Goal: Transaction & Acquisition: Purchase product/service

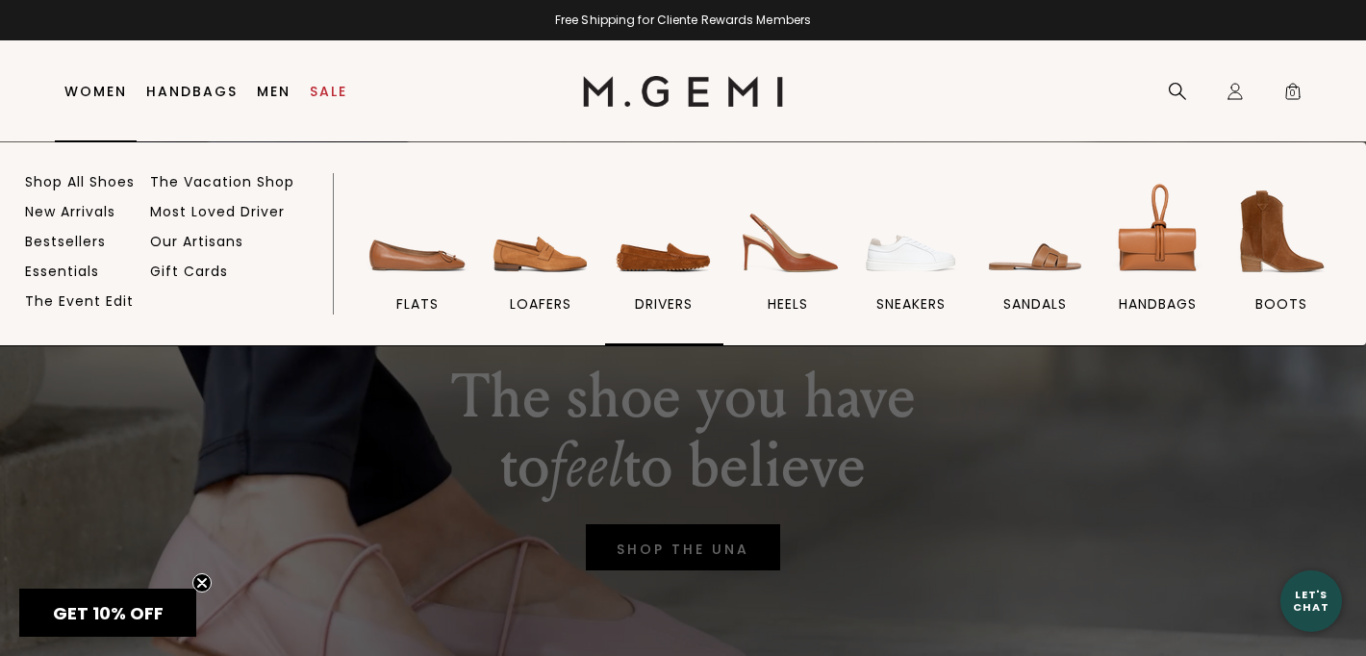
click at [672, 251] on img at bounding box center [664, 232] width 108 height 108
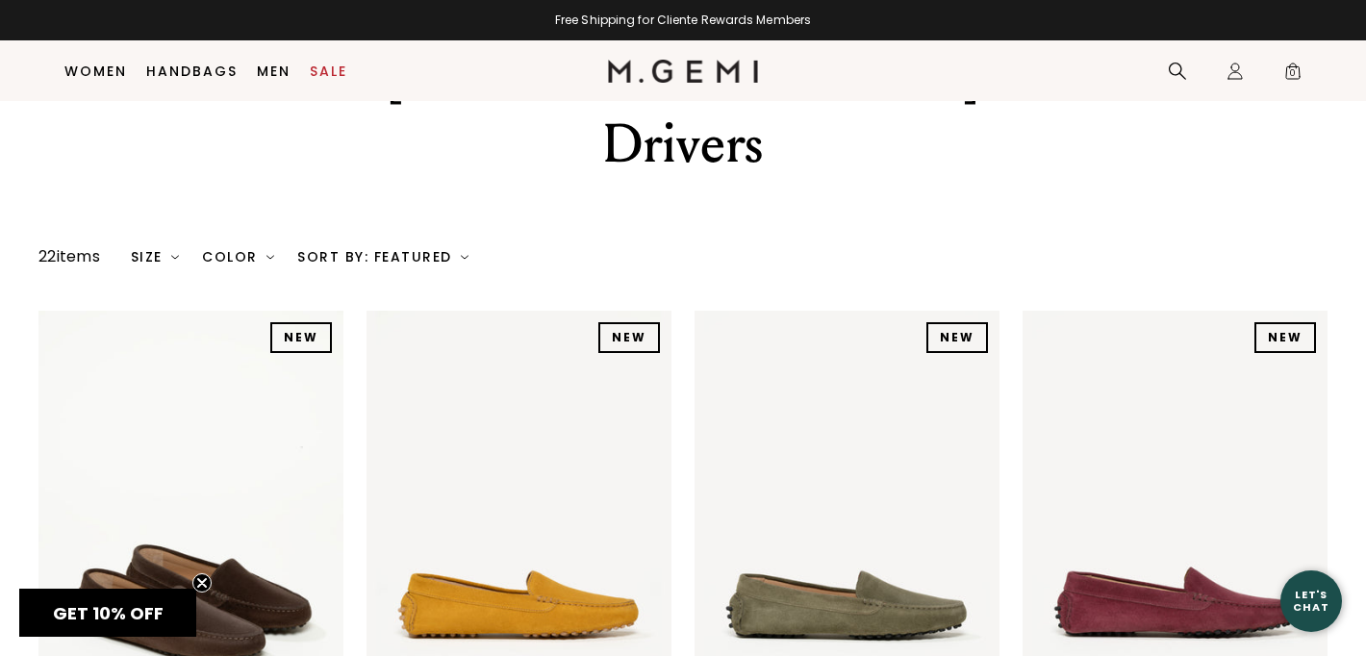
scroll to position [290, 0]
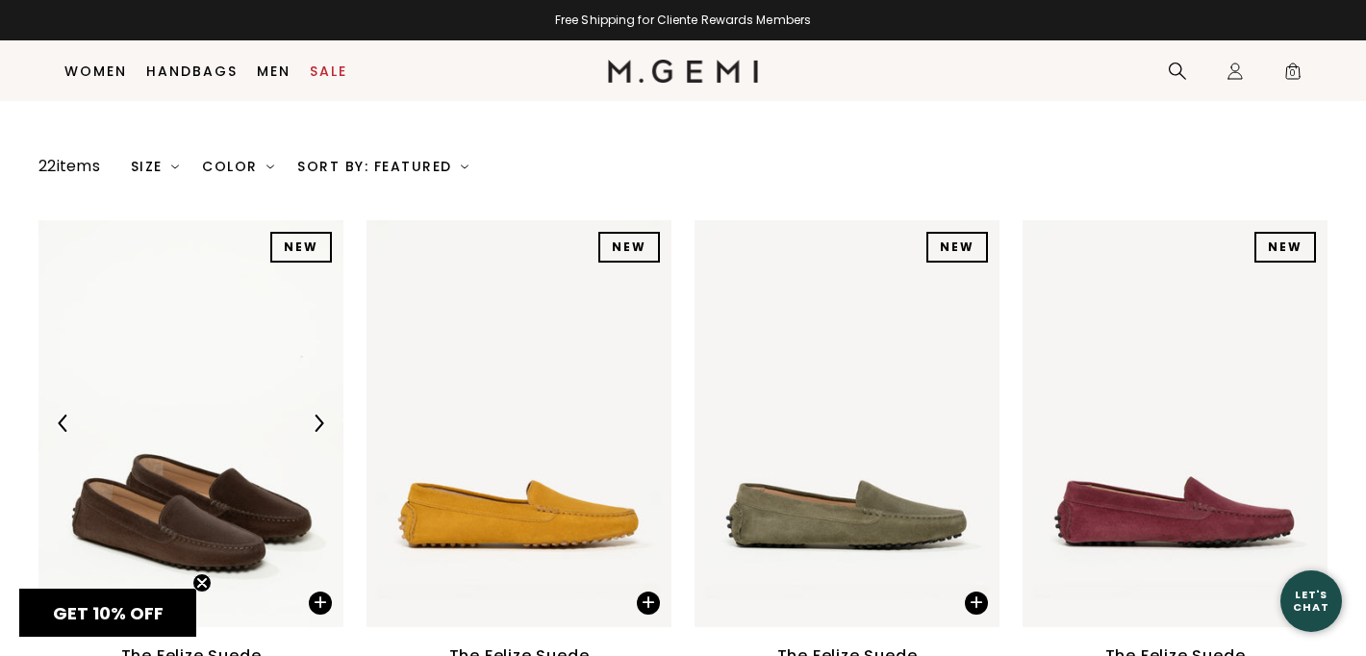
click at [187, 386] on img at bounding box center [190, 423] width 305 height 407
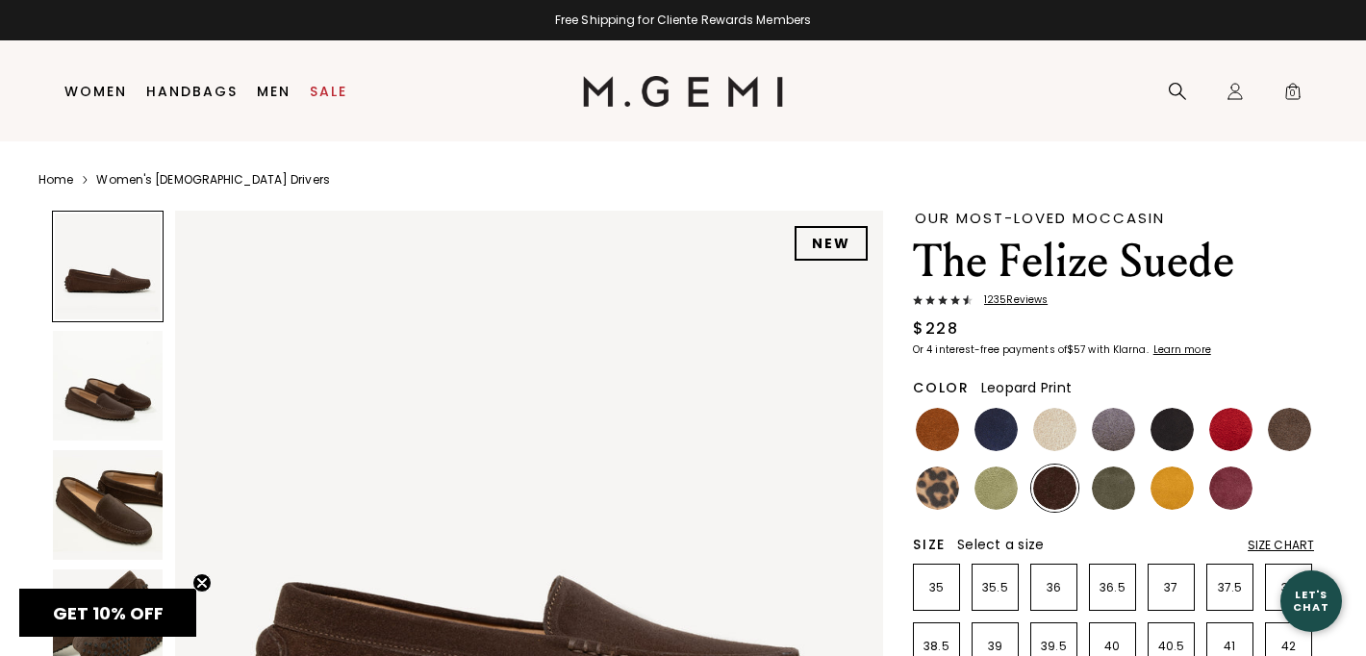
click at [926, 503] on img at bounding box center [937, 488] width 43 height 43
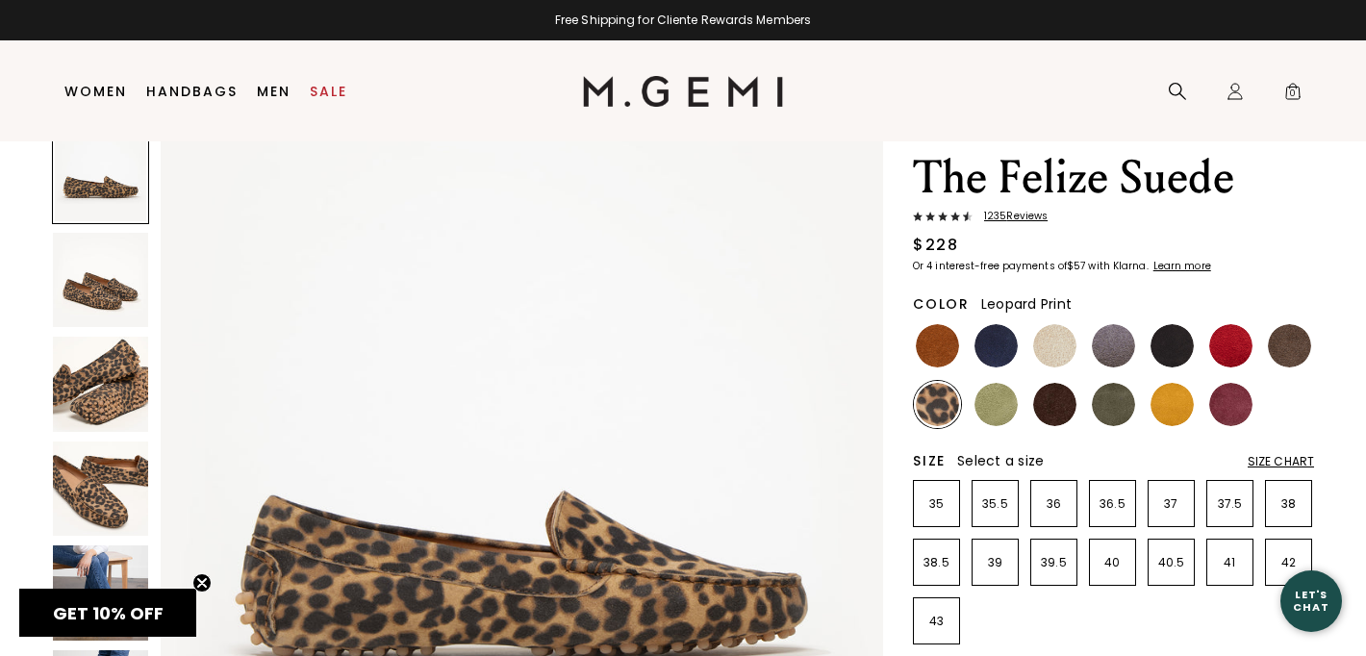
scroll to position [100, 0]
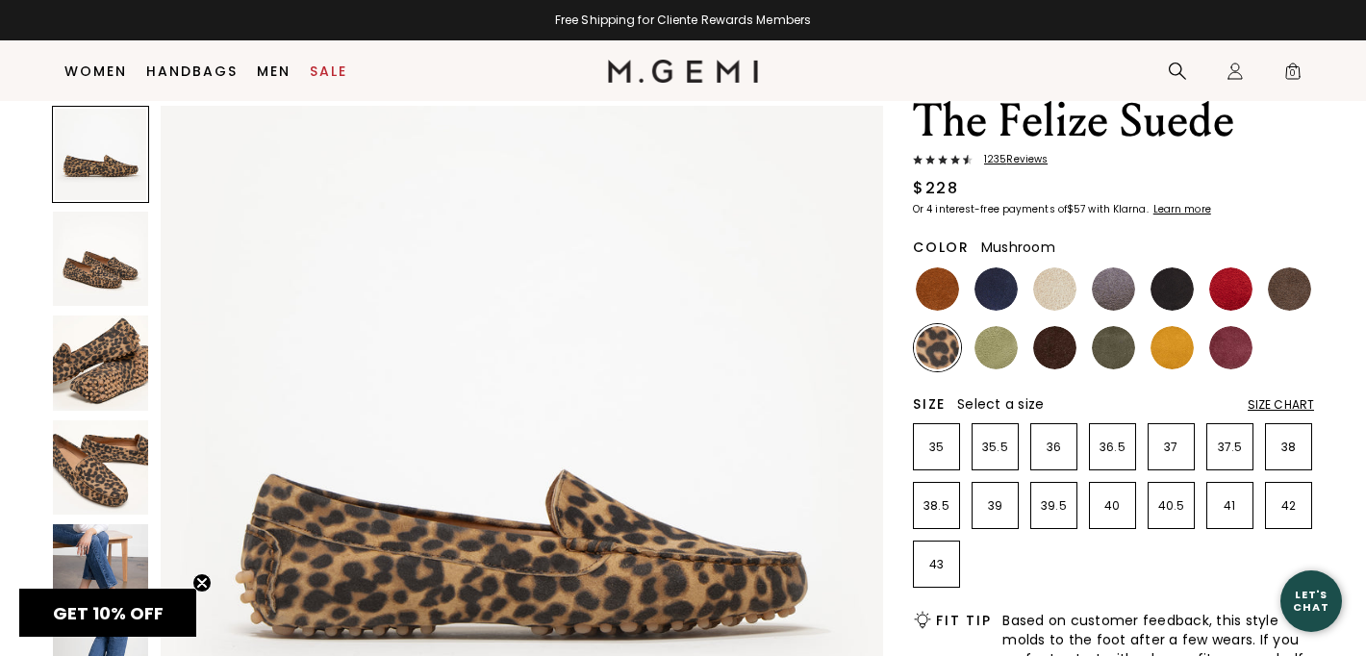
click at [1305, 284] on img at bounding box center [1289, 288] width 43 height 43
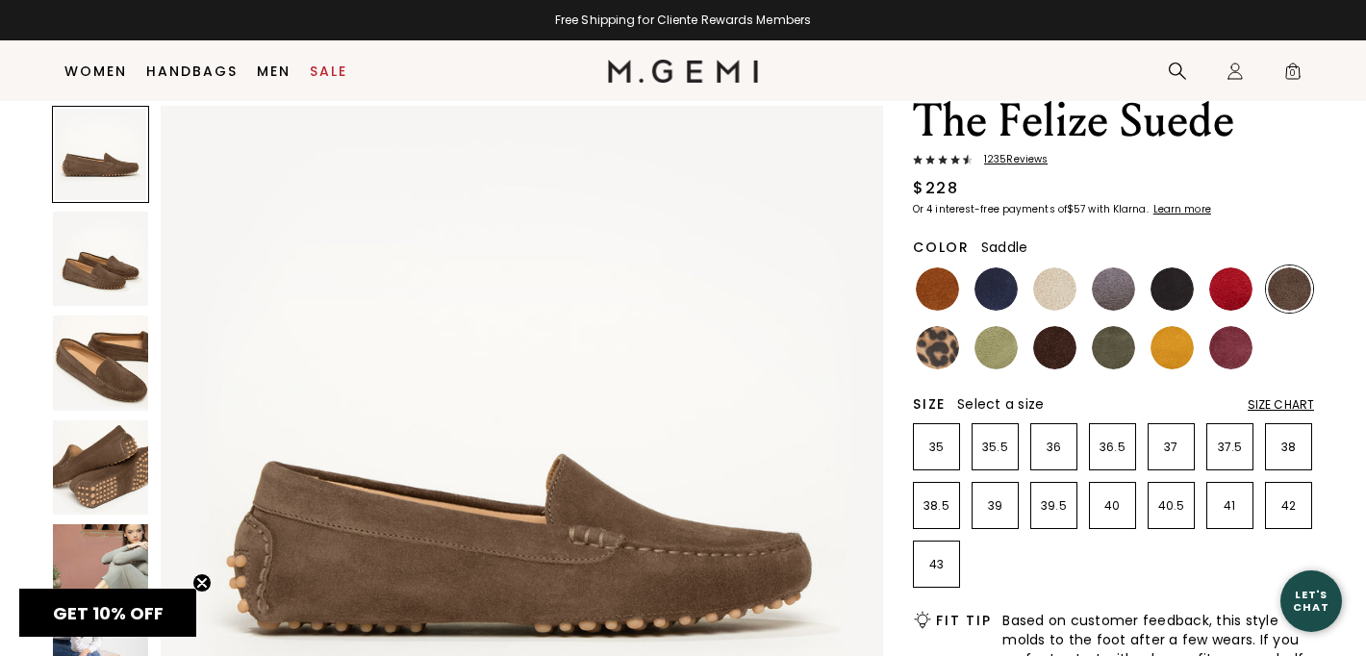
click at [940, 284] on img at bounding box center [937, 288] width 43 height 43
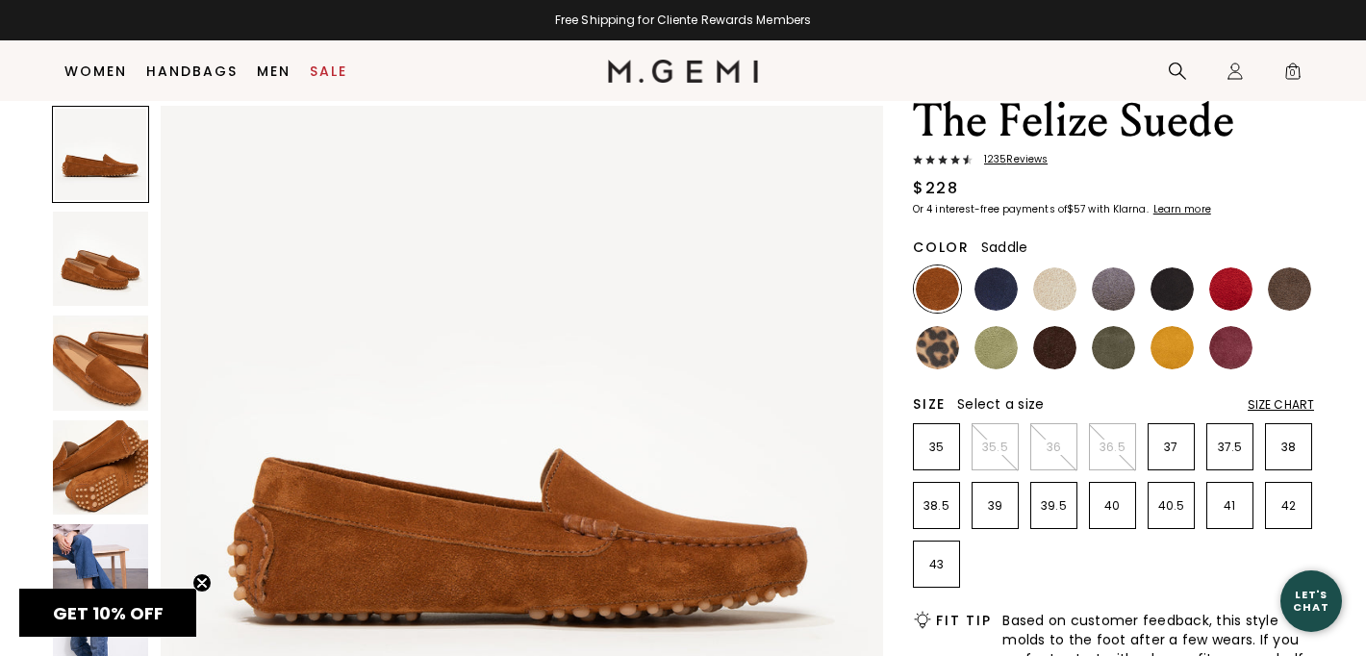
scroll to position [17, 0]
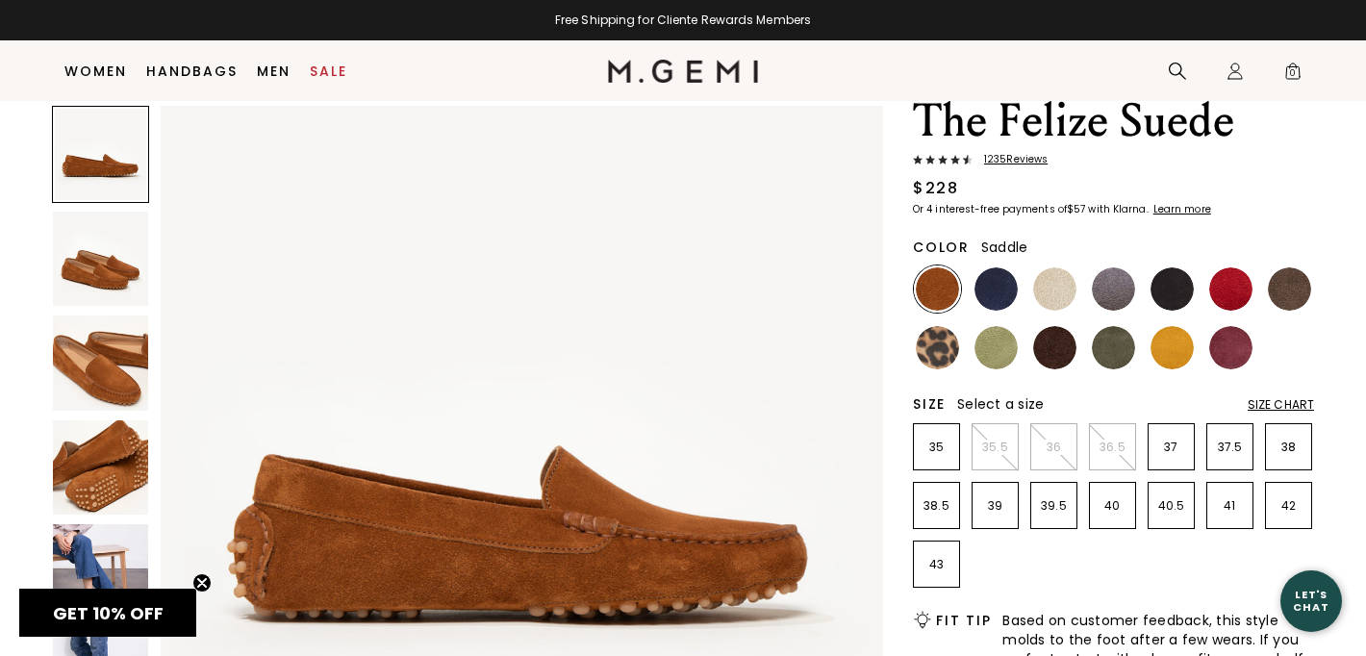
click at [101, 236] on img at bounding box center [100, 259] width 95 height 95
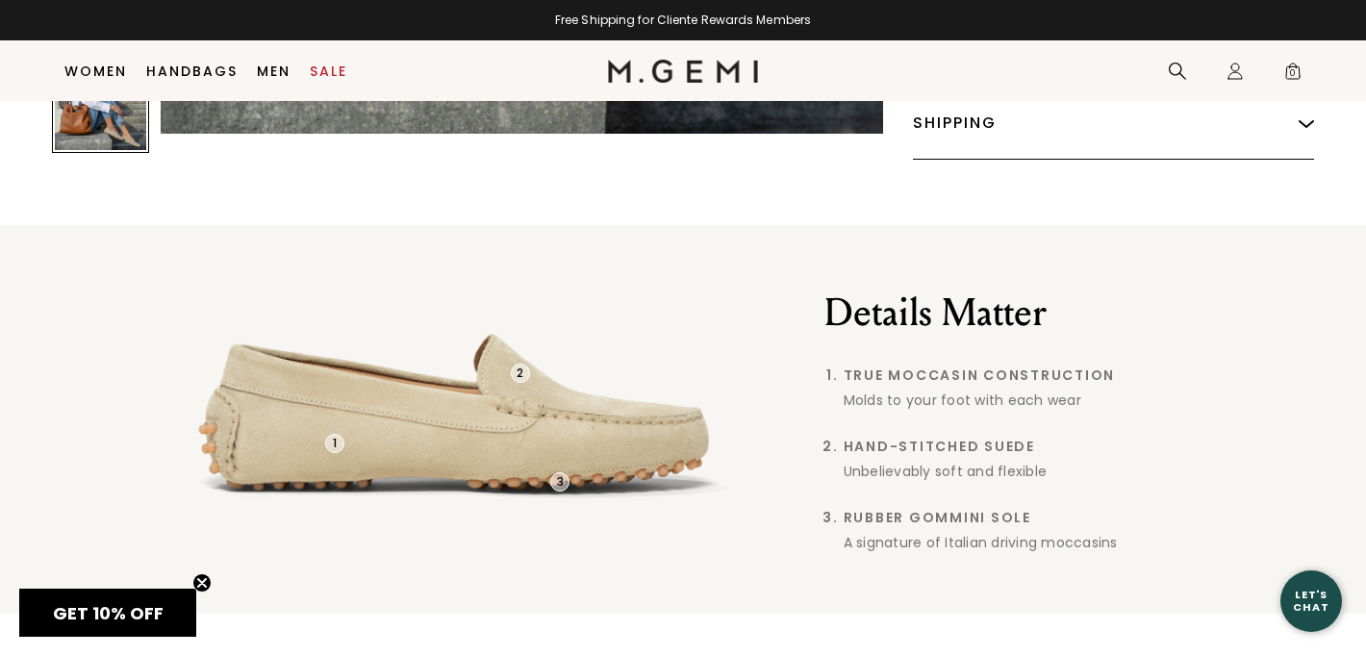
scroll to position [0, 0]
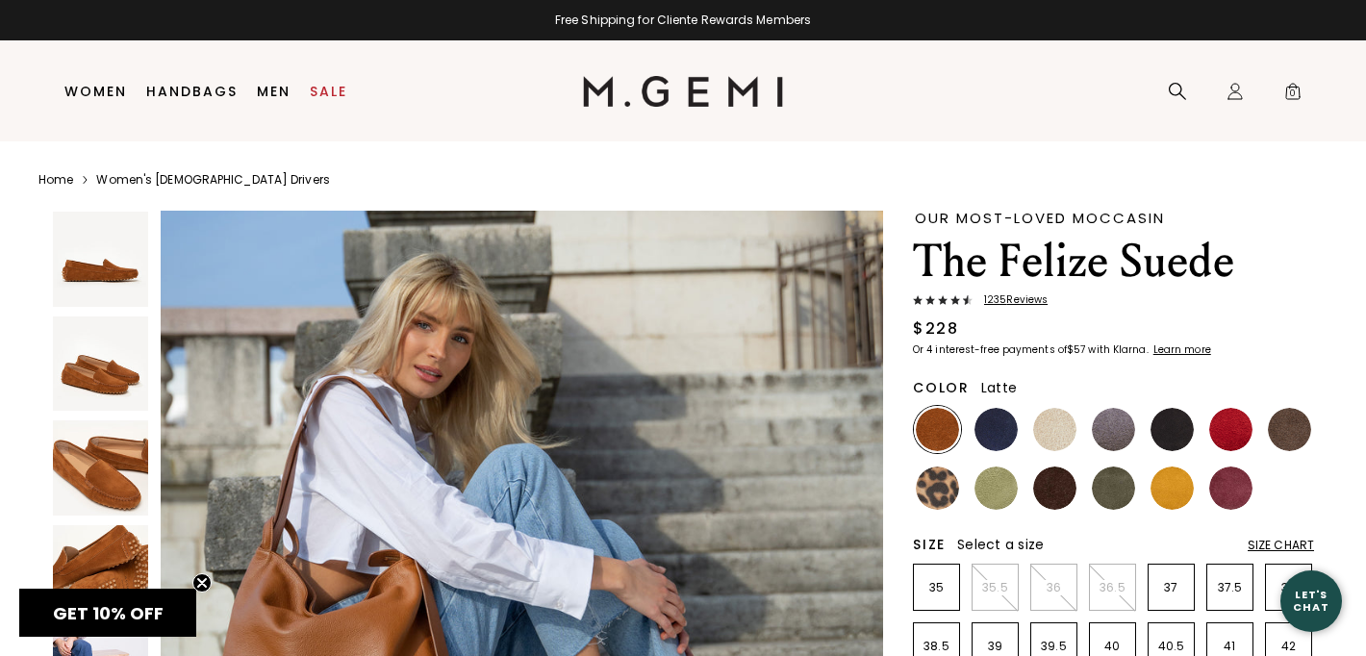
click at [1057, 422] on img at bounding box center [1054, 429] width 43 height 43
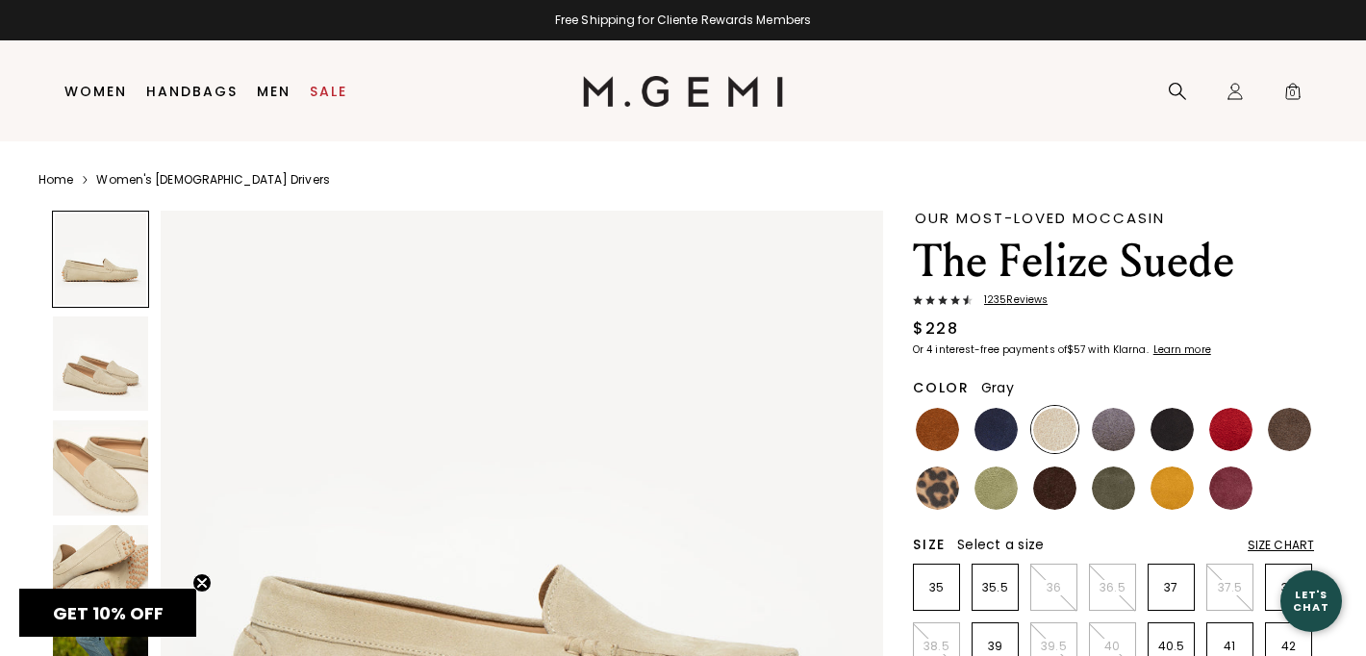
click at [1122, 422] on img at bounding box center [1113, 429] width 43 height 43
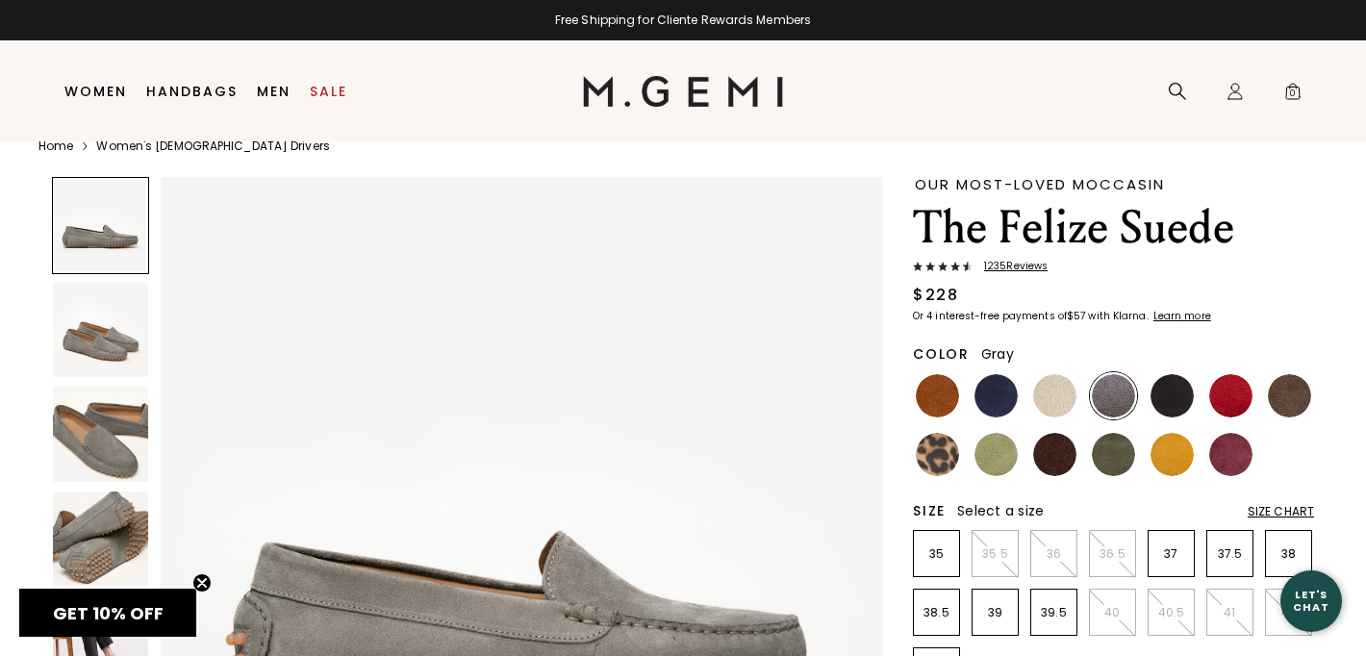
scroll to position [46, 0]
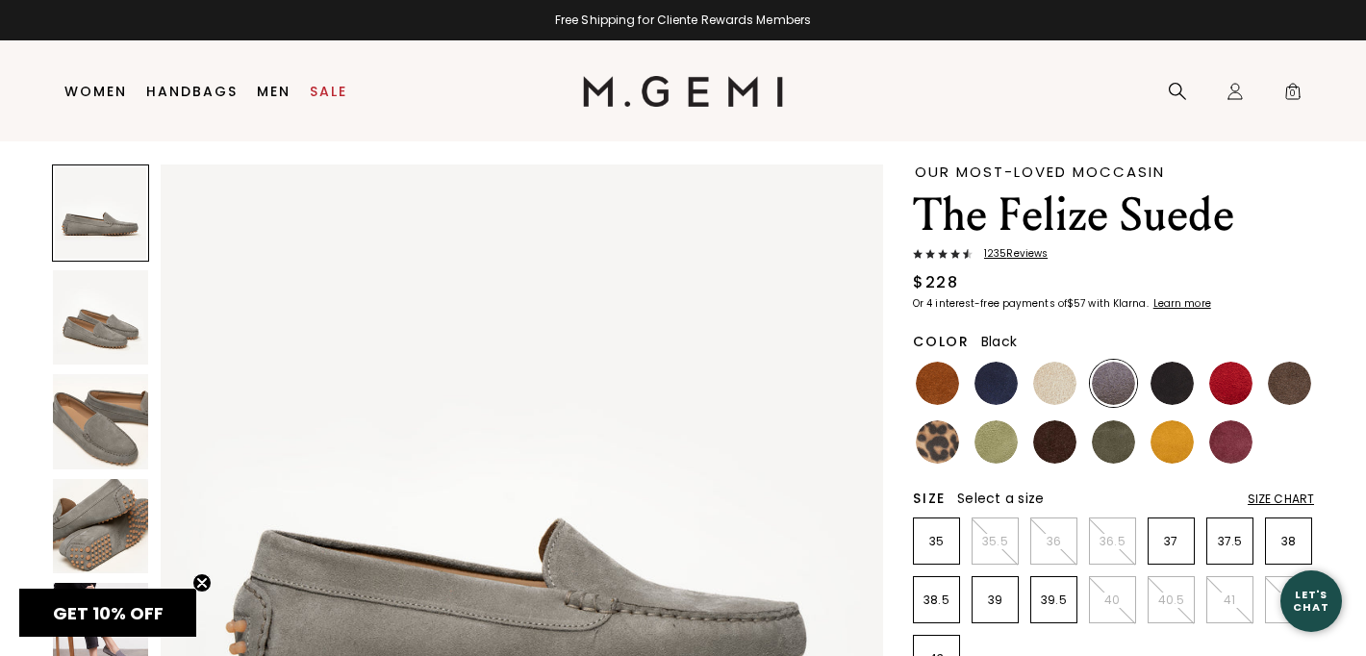
click at [1175, 383] on img at bounding box center [1172, 383] width 43 height 43
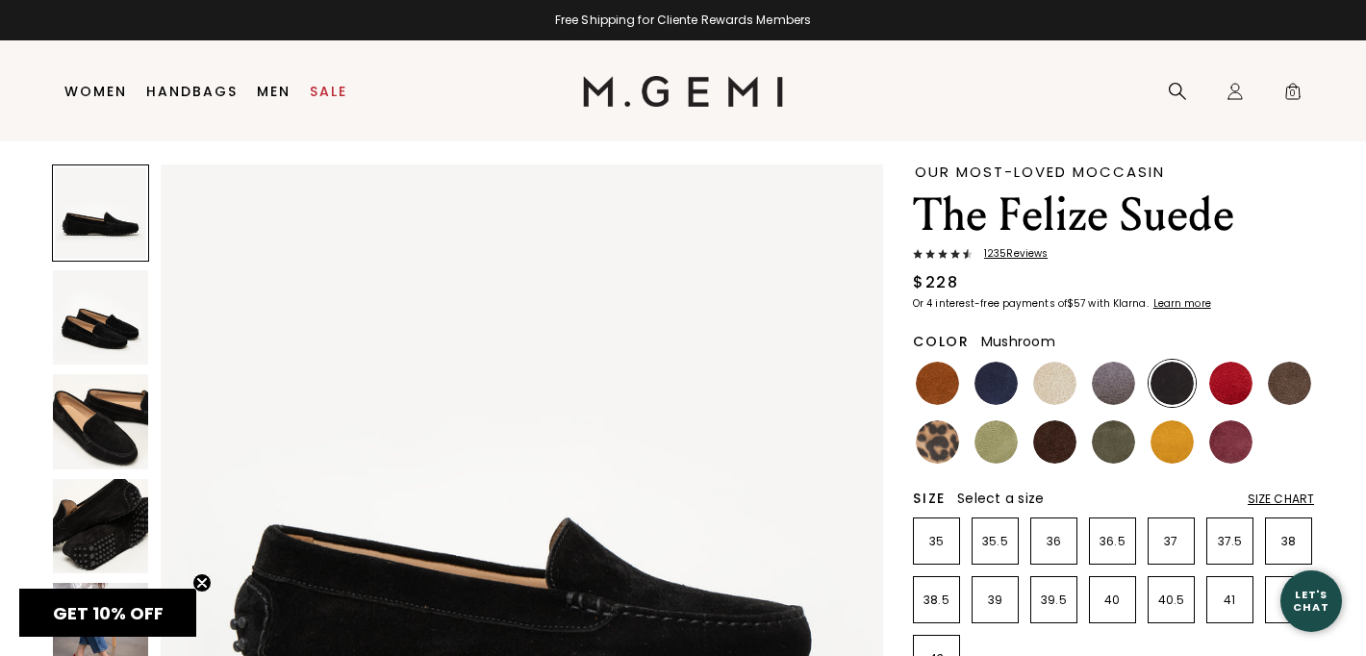
click at [1297, 383] on img at bounding box center [1289, 383] width 43 height 43
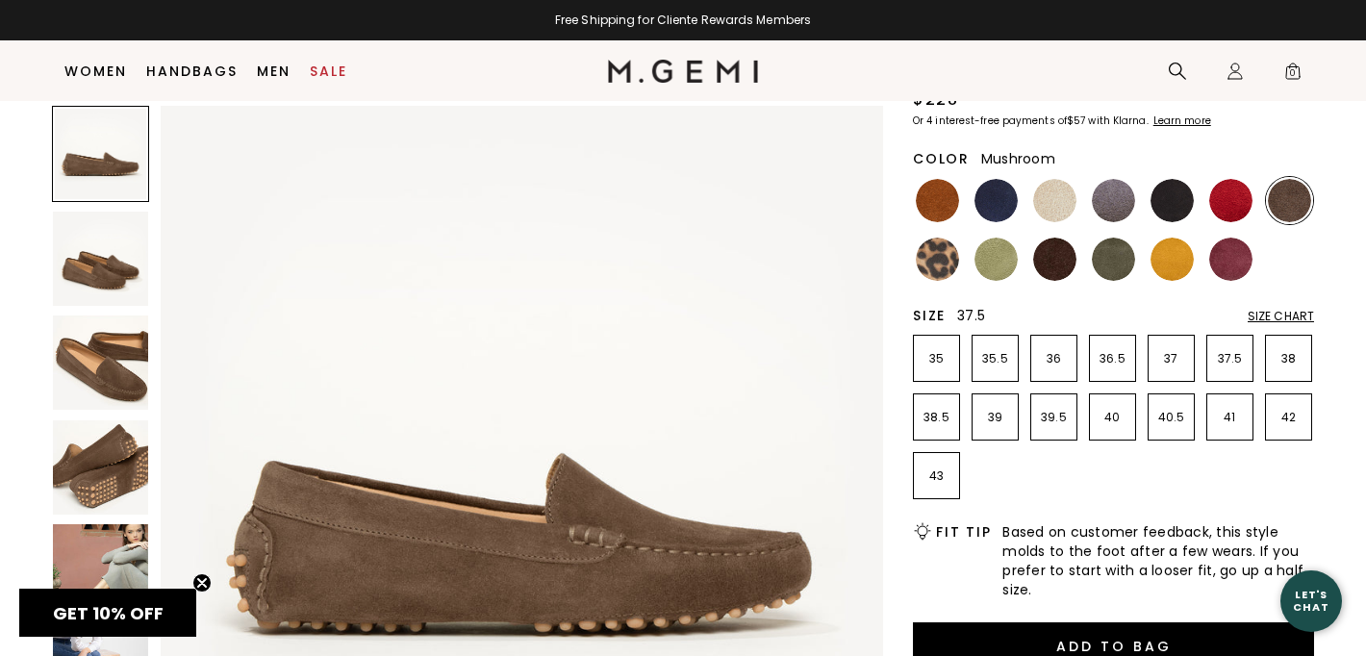
scroll to position [220, 0]
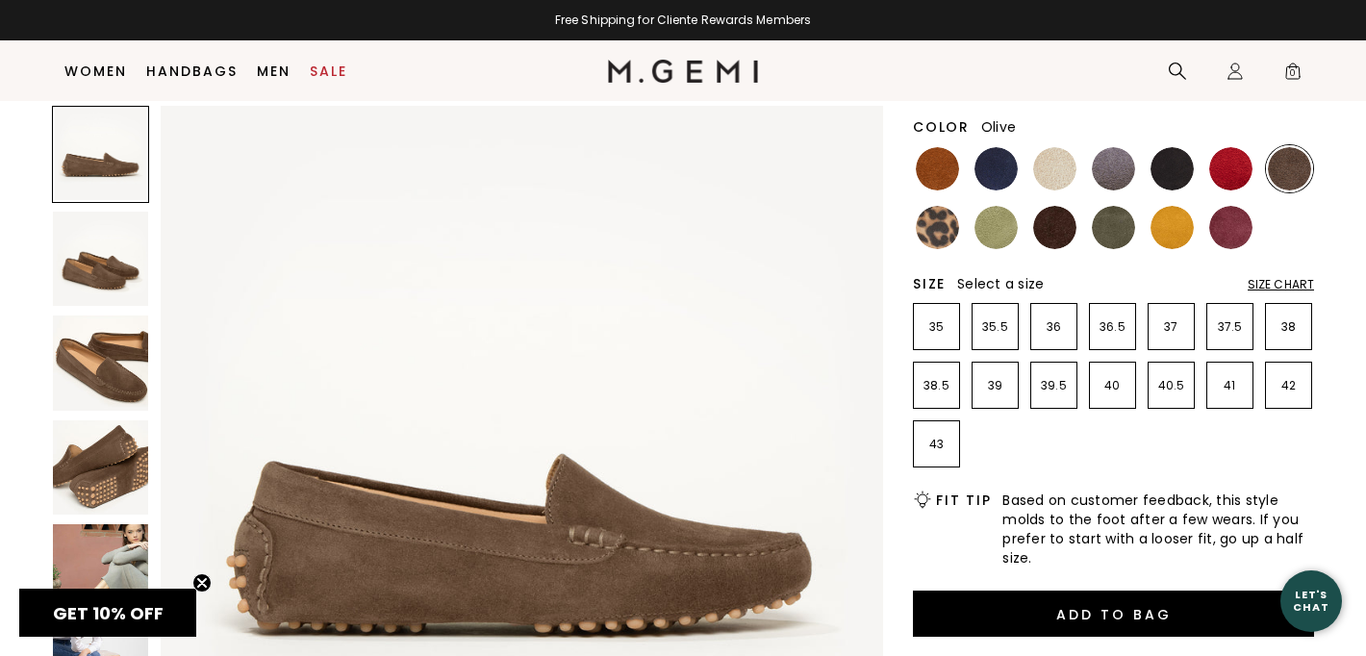
click at [1110, 233] on img at bounding box center [1113, 227] width 43 height 43
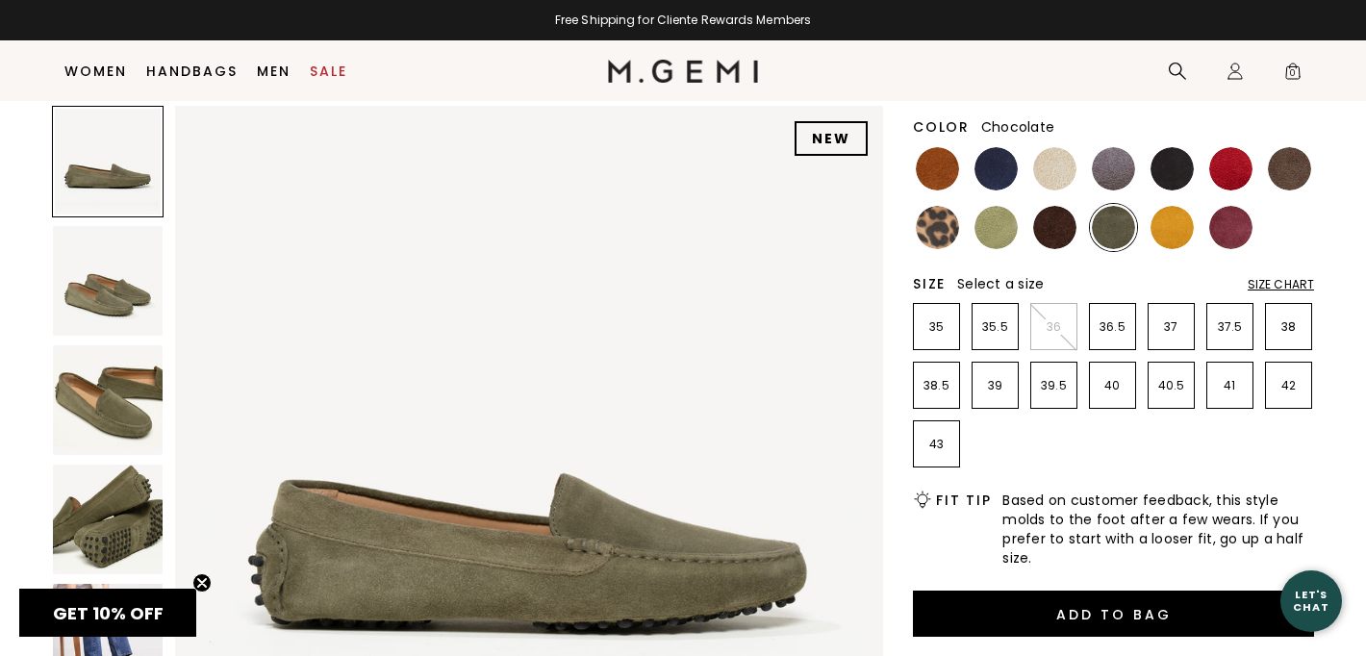
click at [1061, 232] on img at bounding box center [1054, 227] width 43 height 43
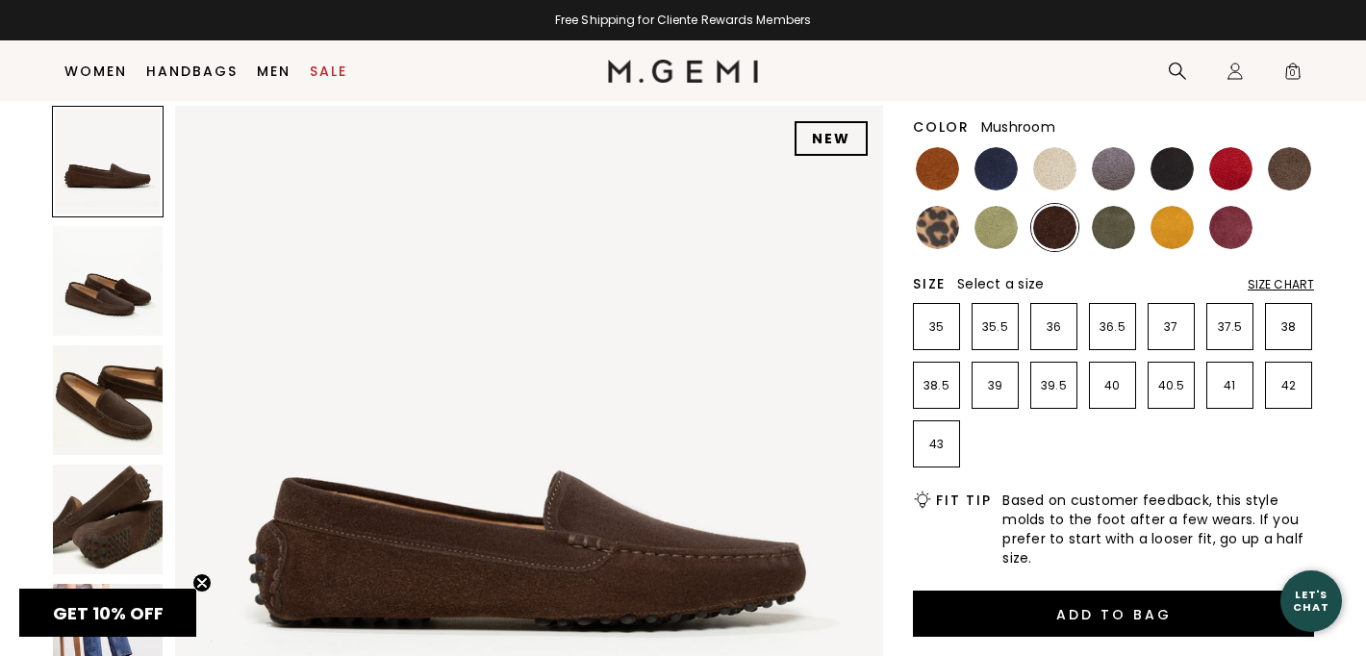
click at [1299, 160] on img at bounding box center [1289, 168] width 43 height 43
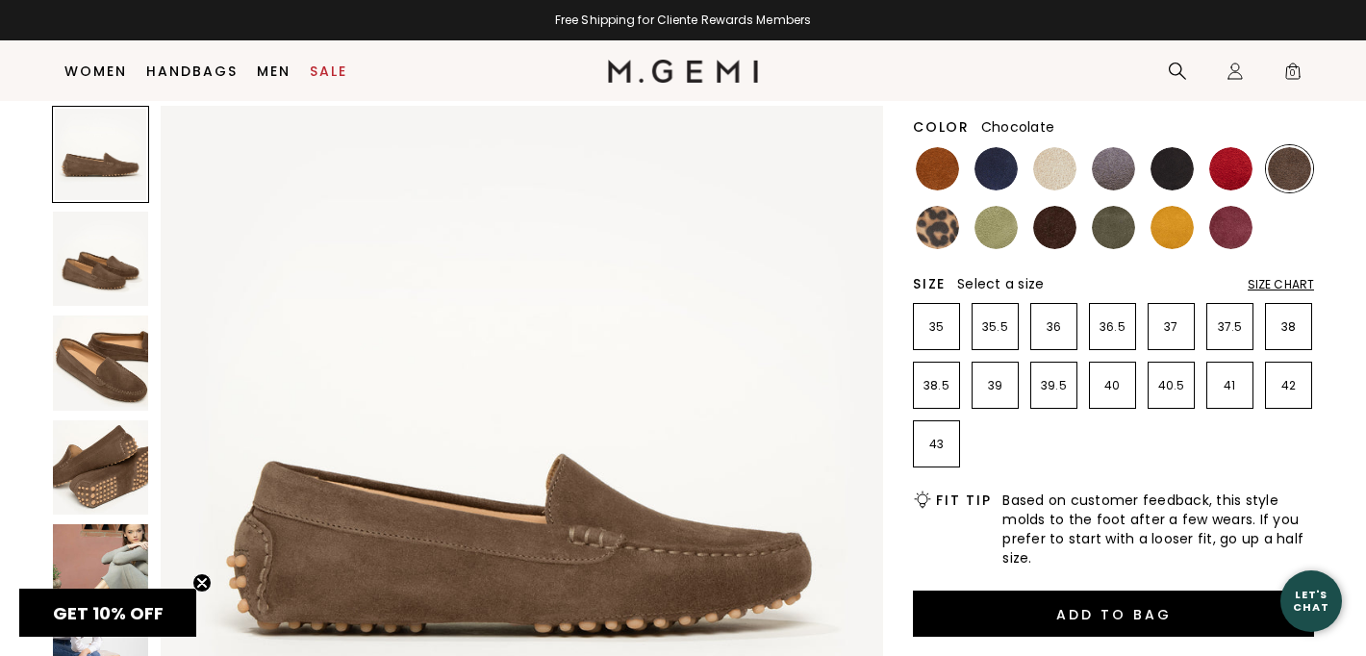
click at [1050, 236] on img at bounding box center [1054, 227] width 43 height 43
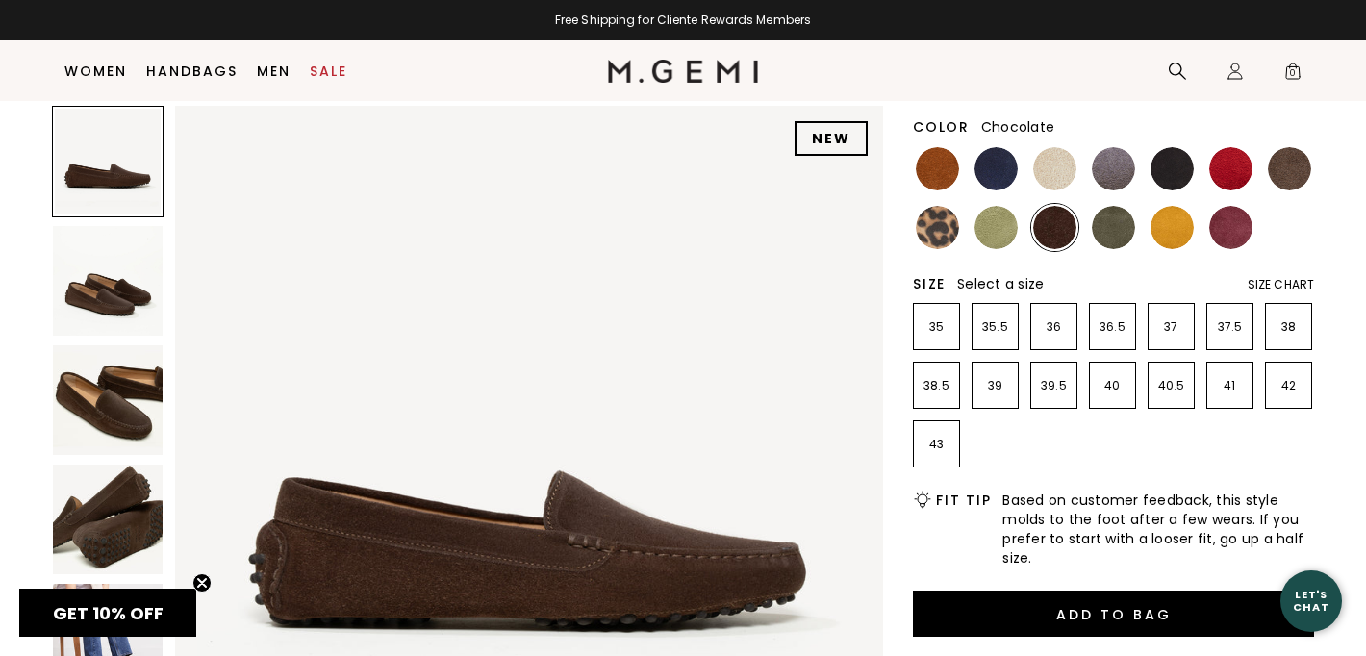
click at [106, 508] on img at bounding box center [108, 520] width 110 height 110
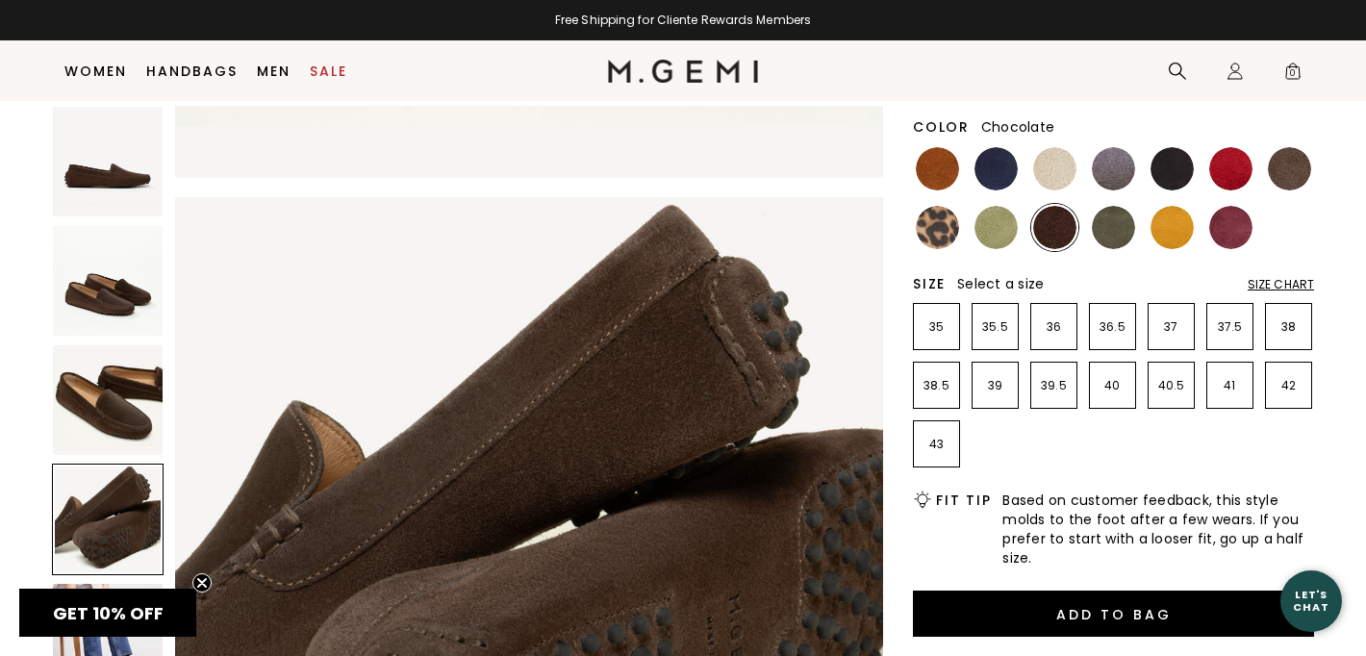
scroll to position [2182, 0]
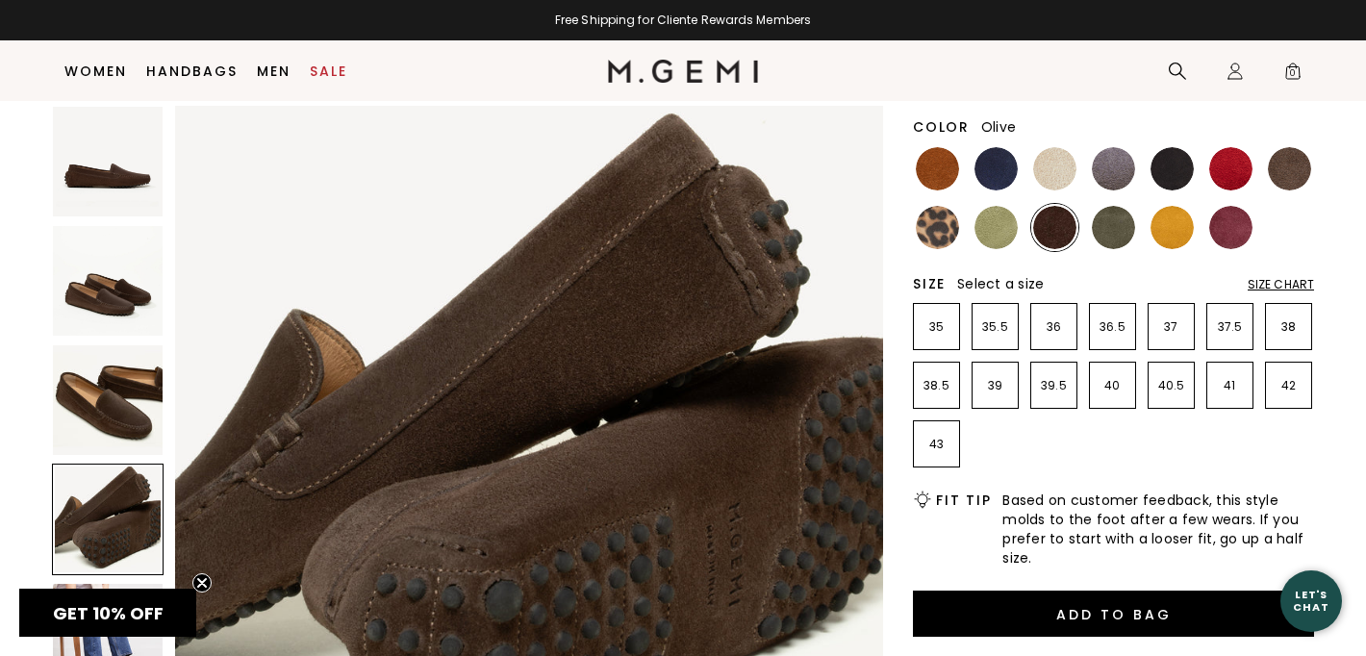
click at [1117, 229] on img at bounding box center [1113, 227] width 43 height 43
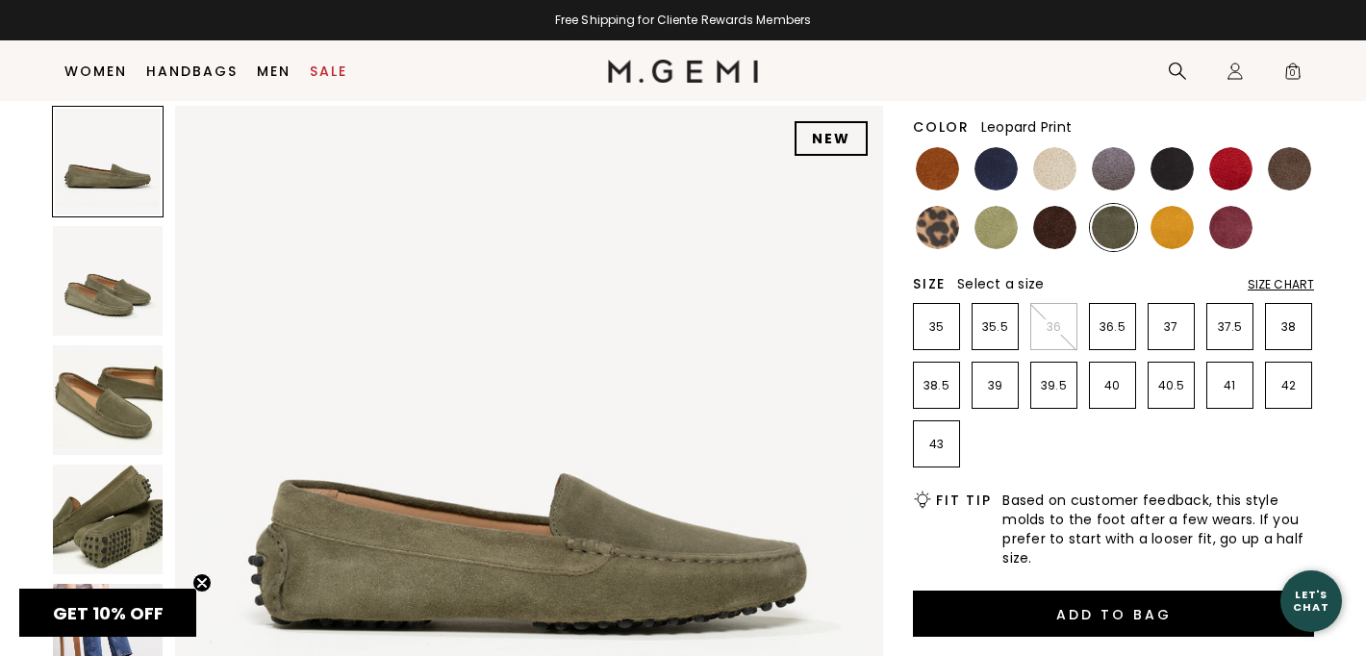
click at [942, 226] on img at bounding box center [937, 227] width 43 height 43
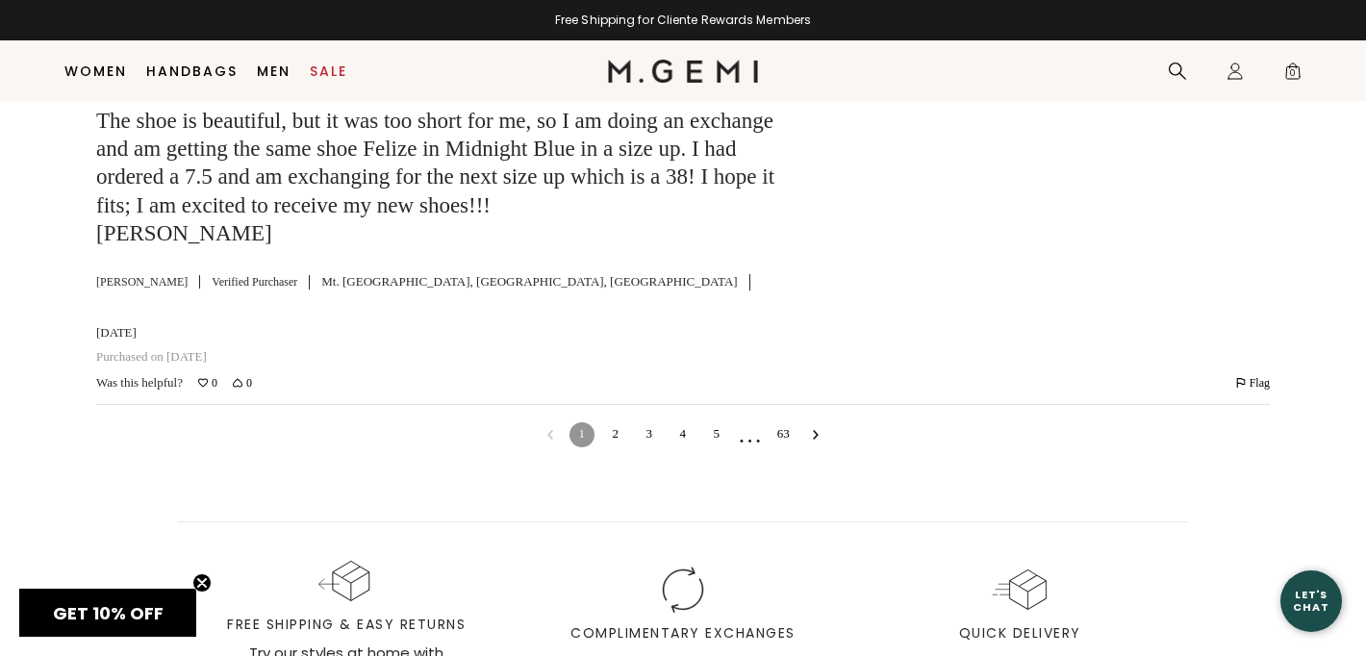
scroll to position [6611, 0]
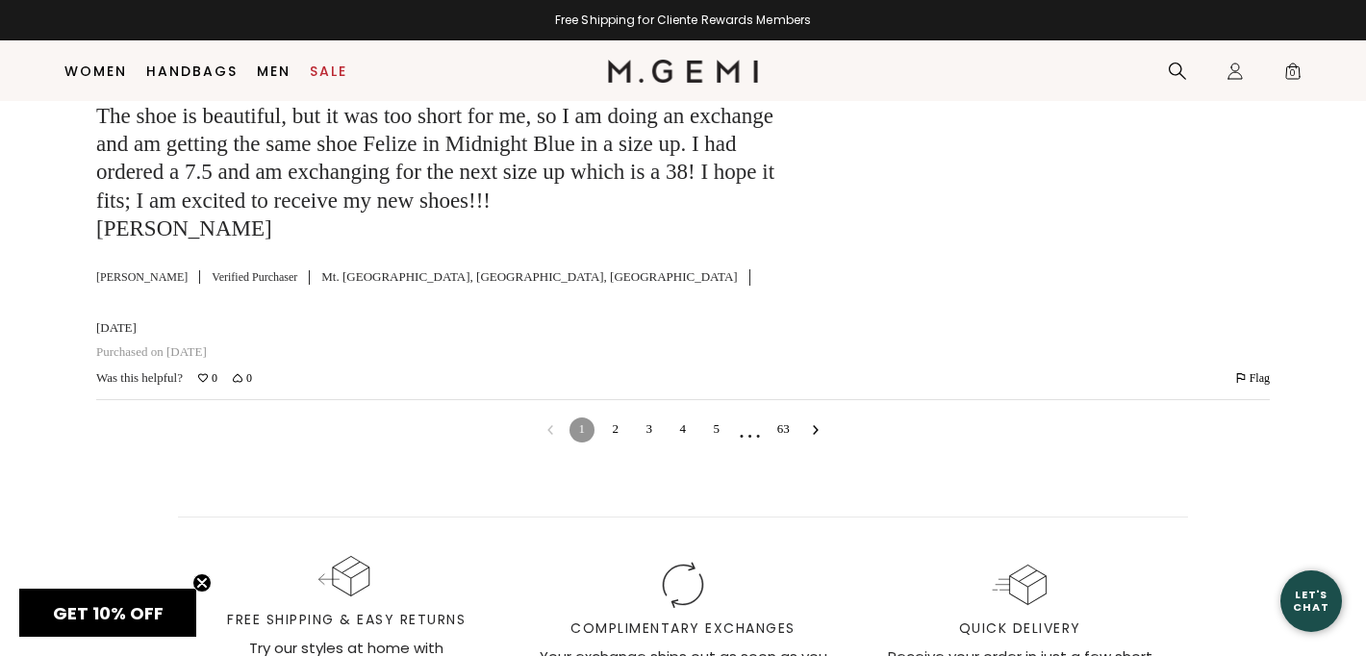
click at [619, 443] on link "2" at bounding box center [615, 430] width 25 height 25
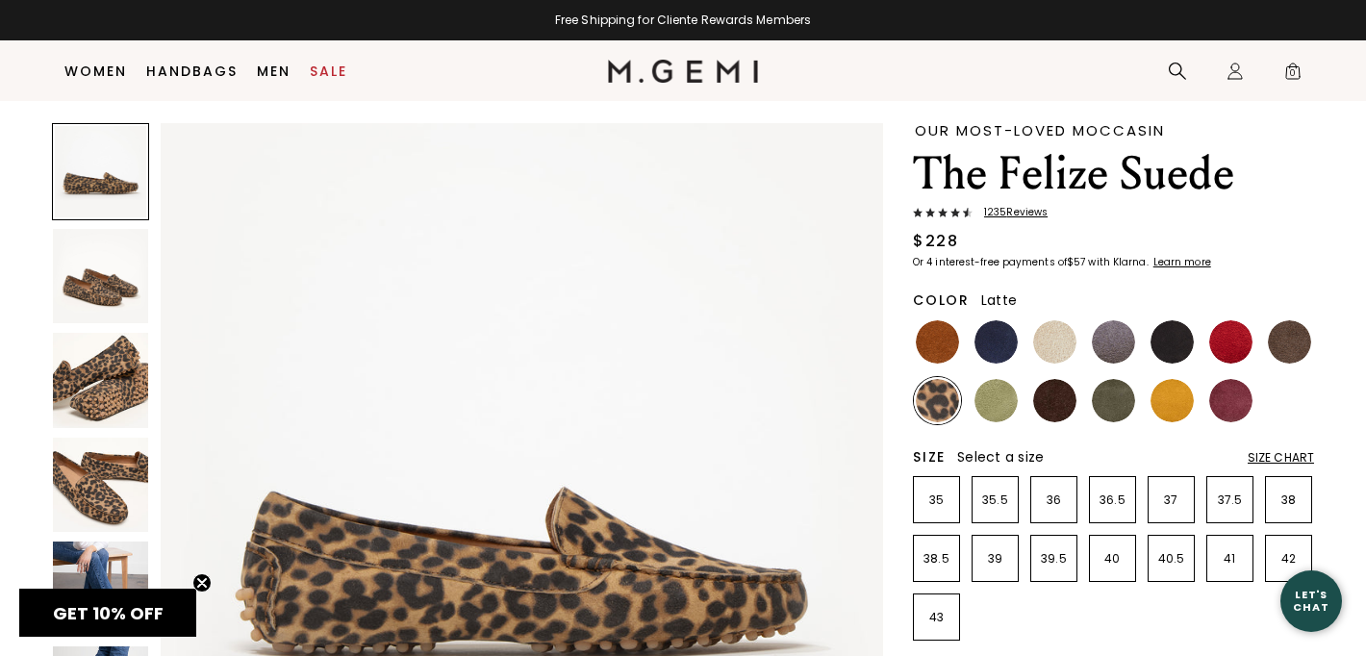
scroll to position [49, 0]
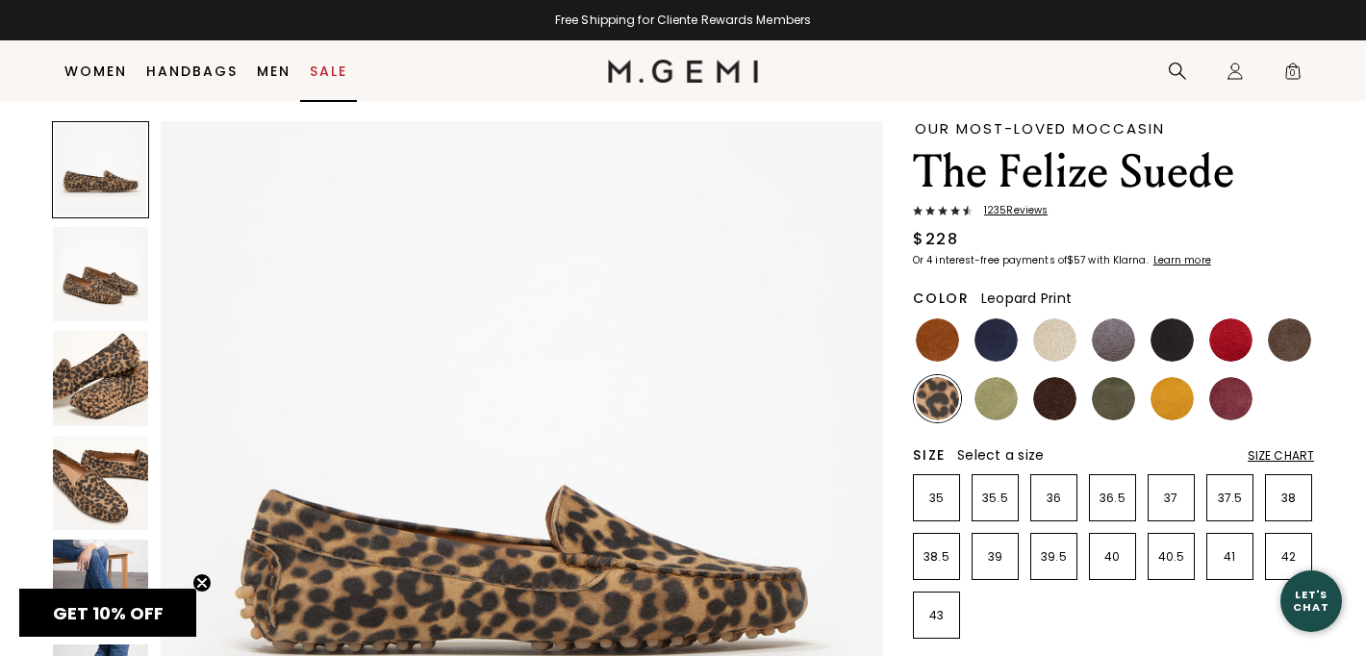
click at [328, 71] on link "Sale" at bounding box center [329, 70] width 38 height 15
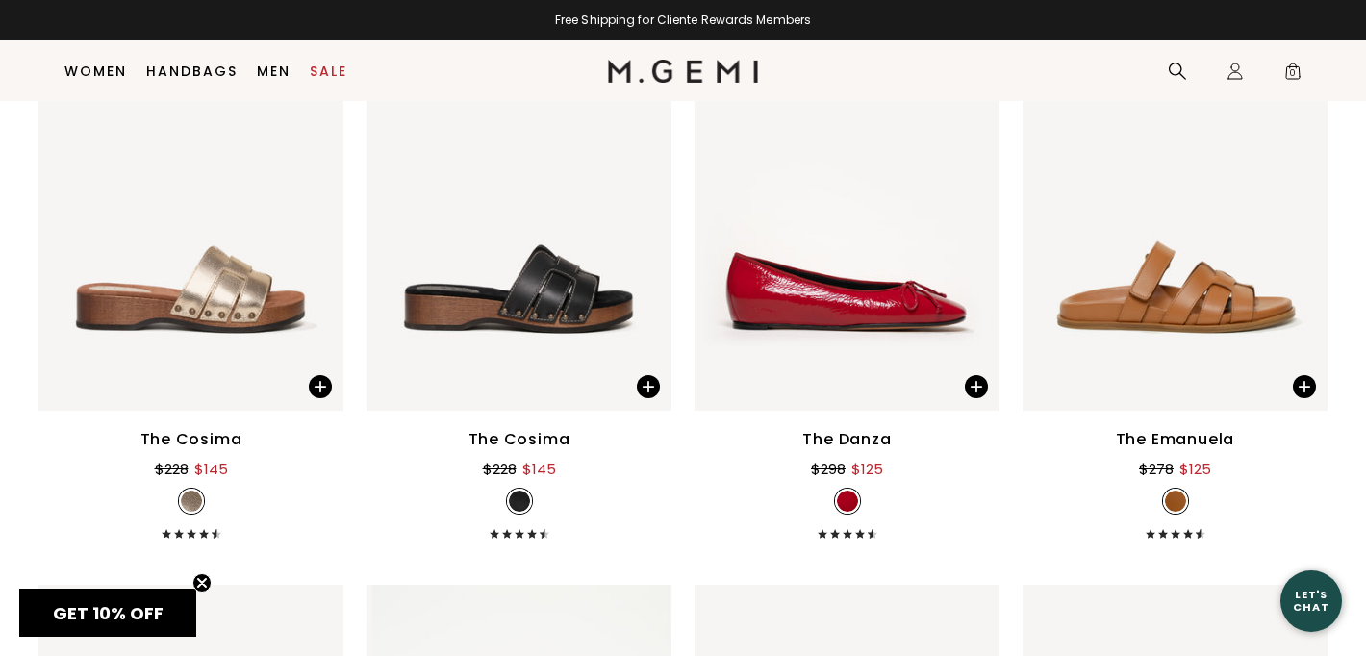
scroll to position [11306, 0]
